Goal: Task Accomplishment & Management: Use online tool/utility

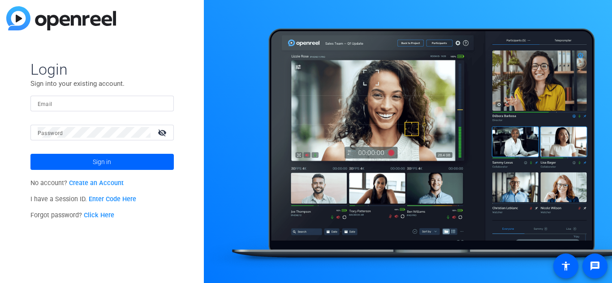
click at [90, 102] on input "Email" at bounding box center [102, 103] width 129 height 11
type input "[EMAIL_ADDRESS][DOMAIN_NAME]"
click at [162, 131] on mat-icon "visibility_off" at bounding box center [162, 132] width 21 height 13
click at [162, 131] on mat-icon "visibility" at bounding box center [162, 132] width 21 height 13
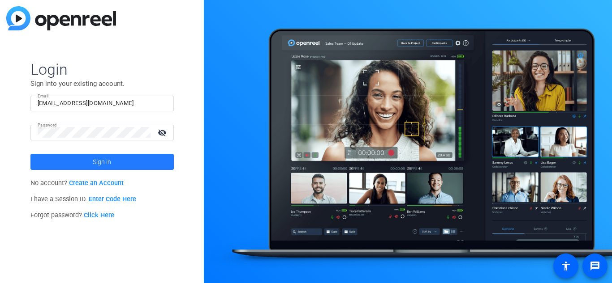
click at [133, 159] on span at bounding box center [101, 161] width 143 height 21
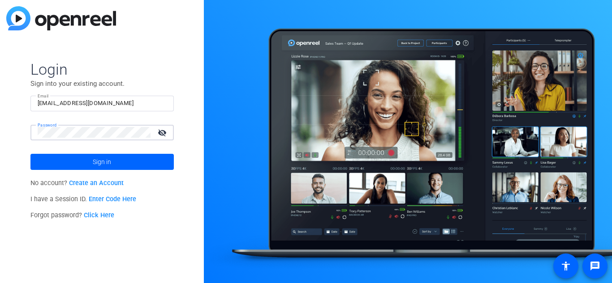
click at [163, 136] on mat-icon "visibility_off" at bounding box center [162, 132] width 21 height 13
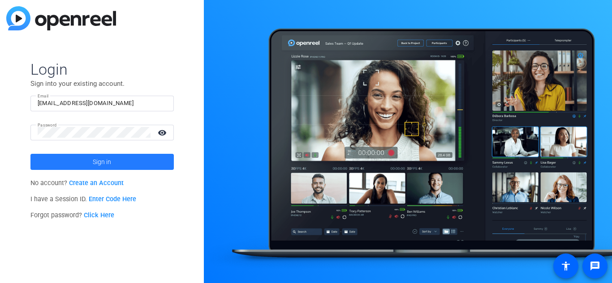
click at [99, 161] on span "Sign in" at bounding box center [102, 162] width 18 height 22
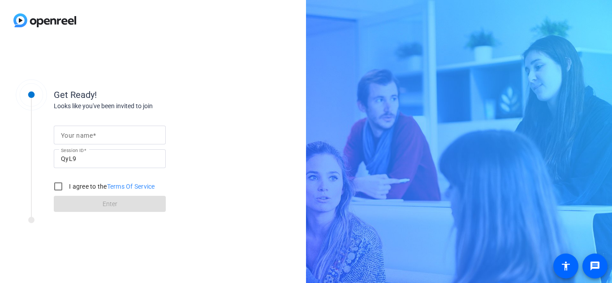
click at [112, 139] on input "Your name" at bounding box center [110, 135] width 98 height 11
type input "[PERSON_NAME]"
click at [61, 191] on input "I agree to the Terms Of Service" at bounding box center [58, 187] width 18 height 18
checkbox input "true"
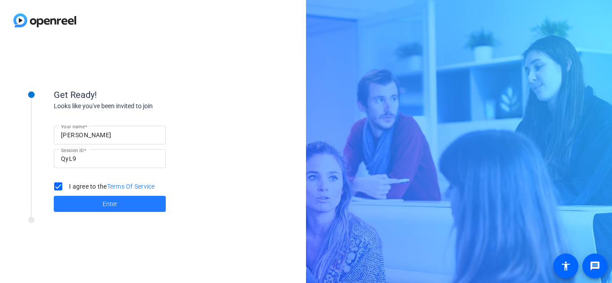
click at [103, 205] on span "Enter" at bounding box center [110, 204] width 15 height 9
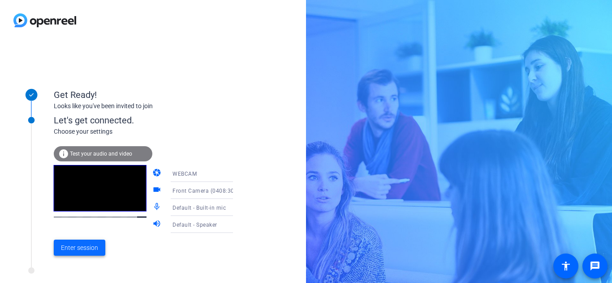
click at [89, 249] on span "Enter session" at bounding box center [79, 248] width 37 height 9
